Goal: Find specific page/section: Find specific page/section

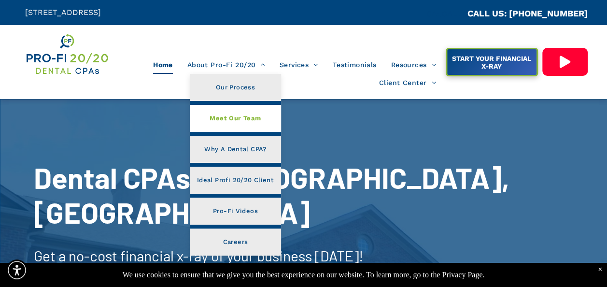
click at [228, 116] on span "Meet Our Team" at bounding box center [234, 118] width 51 height 13
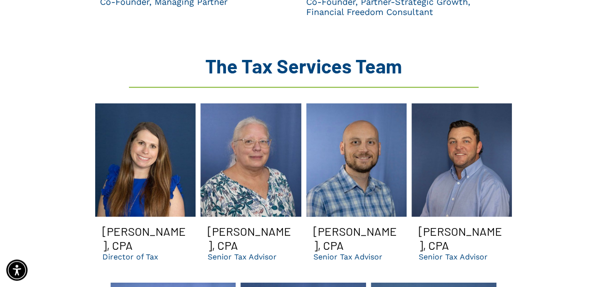
scroll to position [1255, 0]
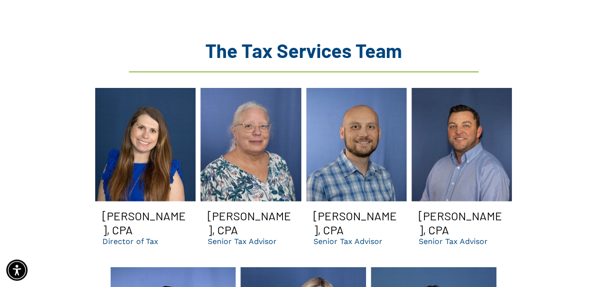
click at [461, 109] on link at bounding box center [461, 144] width 100 height 113
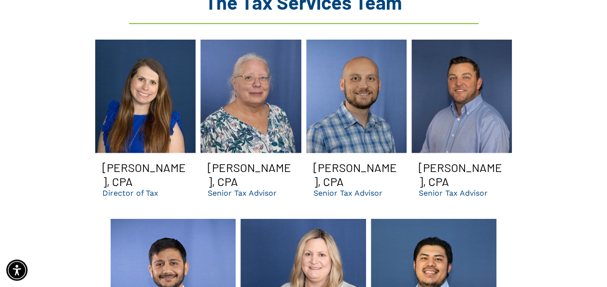
click at [444, 160] on h3 "Scott Johnson, CPA" at bounding box center [462, 174] width 86 height 28
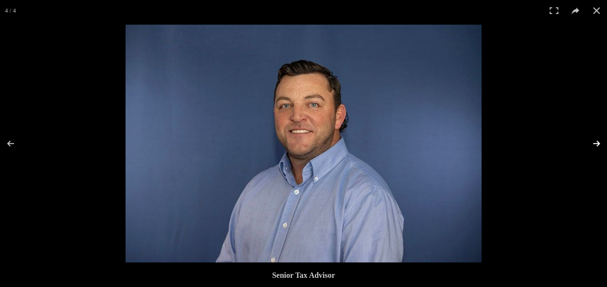
click at [598, 142] on button at bounding box center [590, 143] width 34 height 48
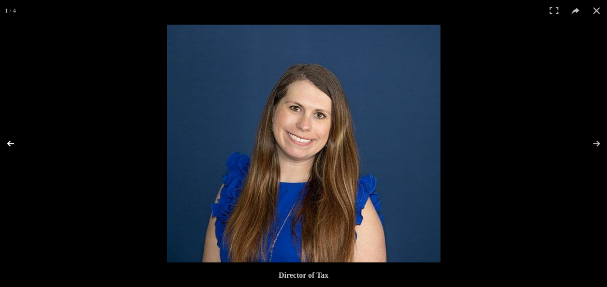
click at [12, 143] on button at bounding box center [17, 143] width 34 height 48
